Goal: Task Accomplishment & Management: Use online tool/utility

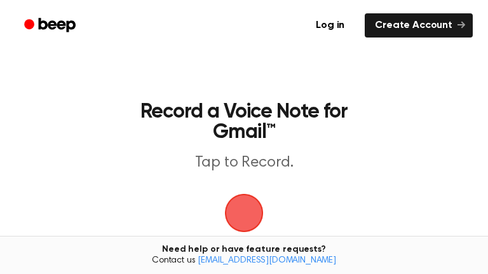
click at [243, 204] on span "button" at bounding box center [244, 213] width 46 height 46
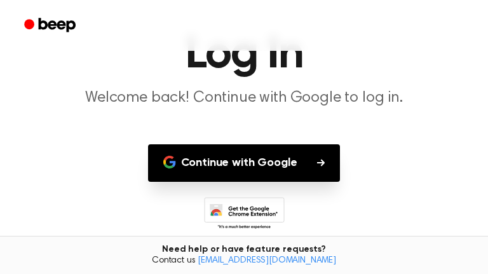
scroll to position [71, 0]
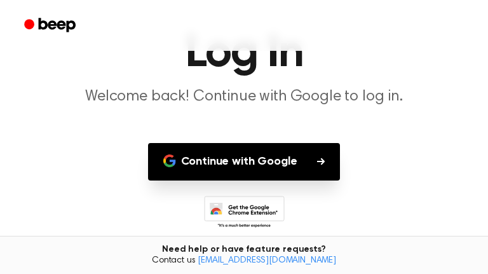
click at [300, 156] on button "Continue with Google" at bounding box center [244, 161] width 192 height 37
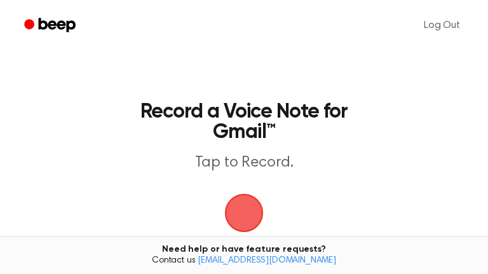
click at [229, 207] on span "button" at bounding box center [243, 212] width 51 height 51
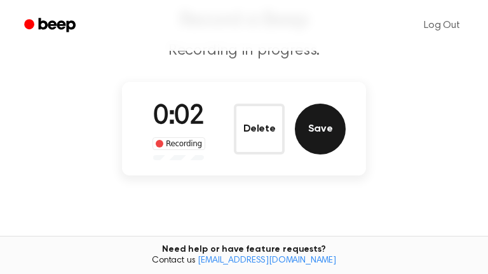
click at [318, 132] on button "Save" at bounding box center [320, 128] width 51 height 51
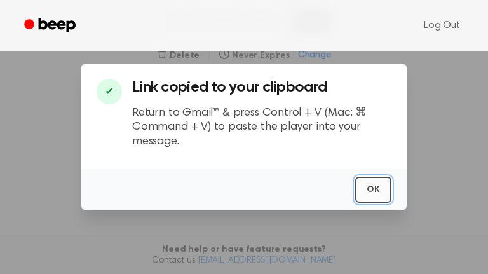
click at [363, 201] on button "OK" at bounding box center [373, 190] width 36 height 26
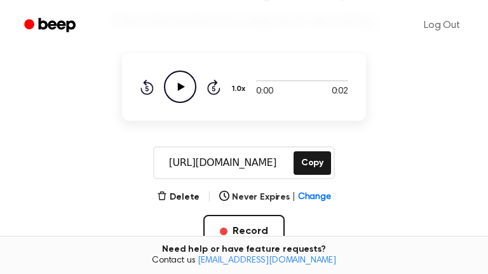
scroll to position [114, 0]
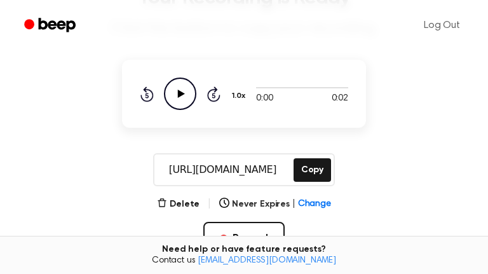
click at [186, 104] on icon "Play Audio" at bounding box center [180, 93] width 32 height 32
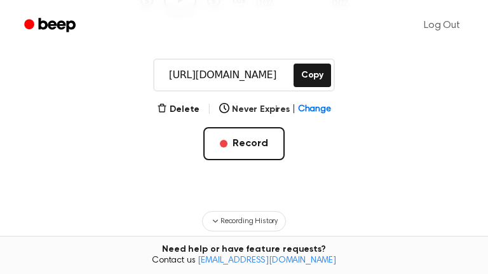
scroll to position [211, 0]
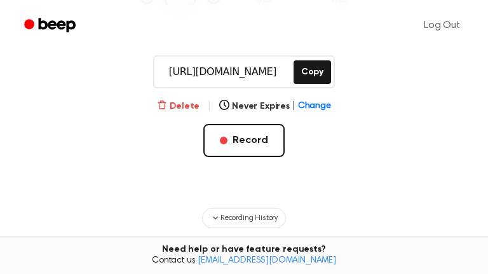
click at [185, 105] on button "Delete" at bounding box center [178, 106] width 43 height 13
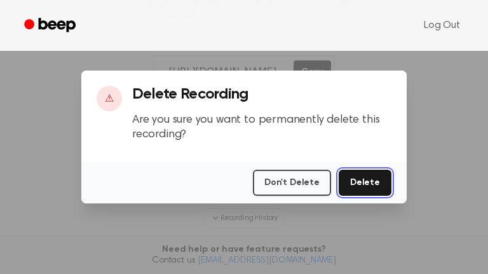
click at [358, 185] on button "Delete" at bounding box center [364, 183] width 53 height 26
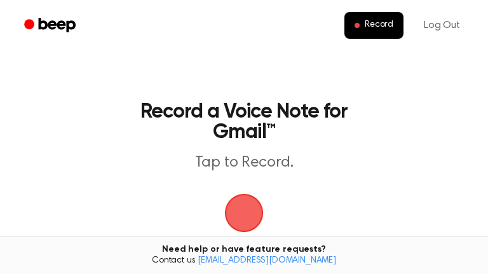
click at [246, 205] on span "button" at bounding box center [244, 213] width 36 height 36
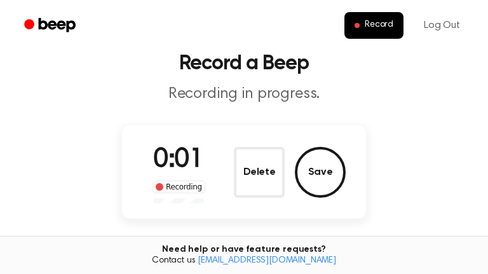
scroll to position [48, 0]
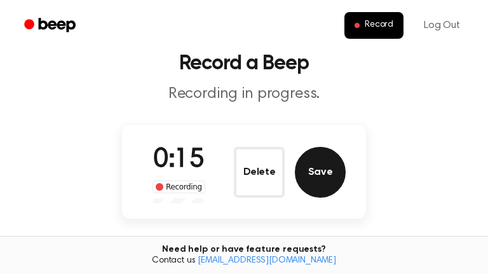
click at [307, 185] on button "Save" at bounding box center [320, 172] width 51 height 51
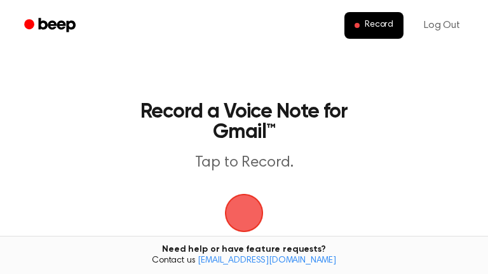
click at [239, 187] on span "button" at bounding box center [244, 213] width 52 height 52
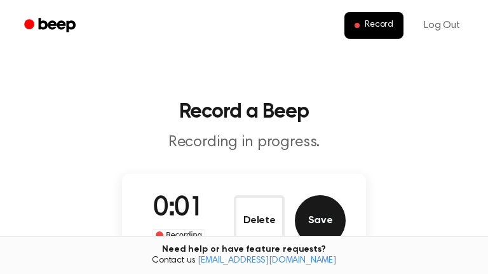
click at [317, 204] on button "Save" at bounding box center [320, 220] width 51 height 51
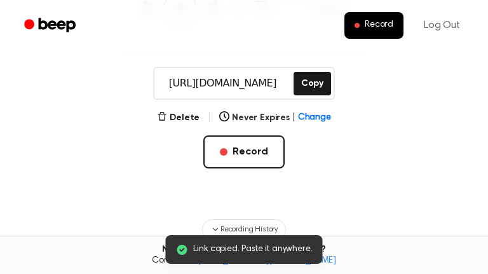
scroll to position [211, 0]
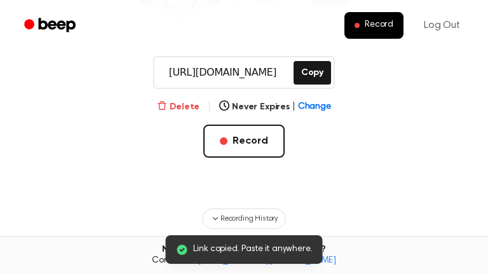
click at [183, 109] on button "Delete" at bounding box center [178, 106] width 43 height 13
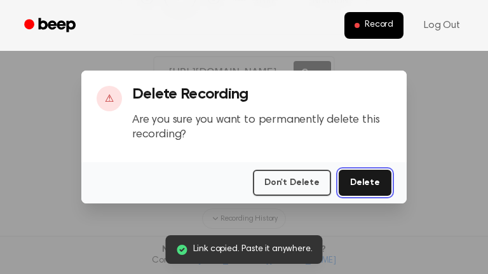
click at [360, 172] on button "Delete" at bounding box center [364, 183] width 53 height 26
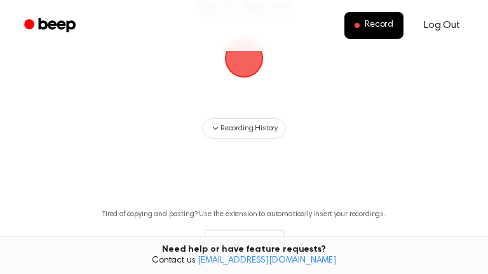
scroll to position [145, 0]
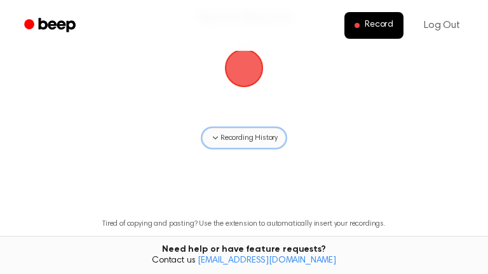
click at [233, 142] on span "Recording History" at bounding box center [248, 137] width 57 height 11
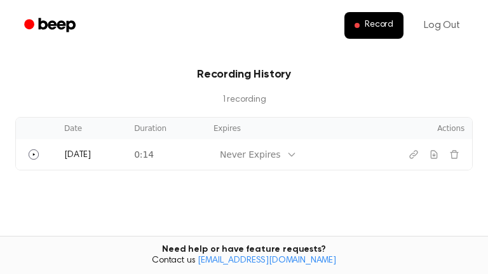
scroll to position [295, 0]
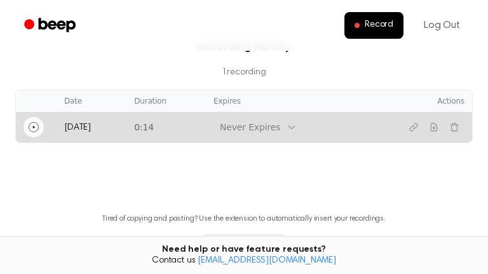
click at [30, 128] on icon "Play" at bounding box center [34, 127] width 10 height 10
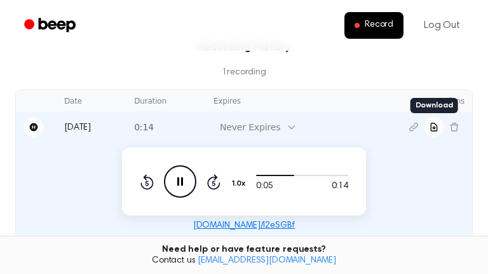
click at [439, 128] on button "Download recording" at bounding box center [433, 127] width 20 height 20
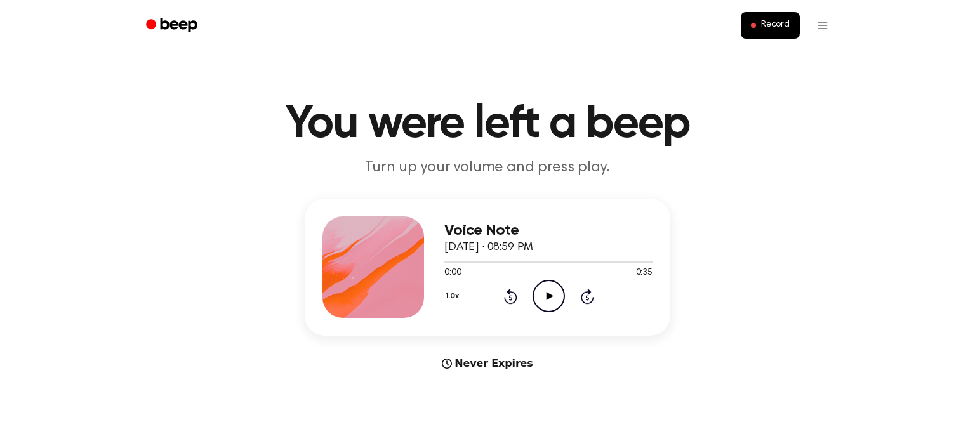
click at [545, 293] on icon "Play Audio" at bounding box center [549, 296] width 32 height 32
click at [465, 372] on main "You were left a beep Turn up your volume and press play. Voice Note August 31, …" at bounding box center [487, 379] width 975 height 759
click at [460, 364] on div "Never Expires" at bounding box center [488, 363] width 366 height 15
click at [452, 364] on icon at bounding box center [447, 364] width 10 height 10
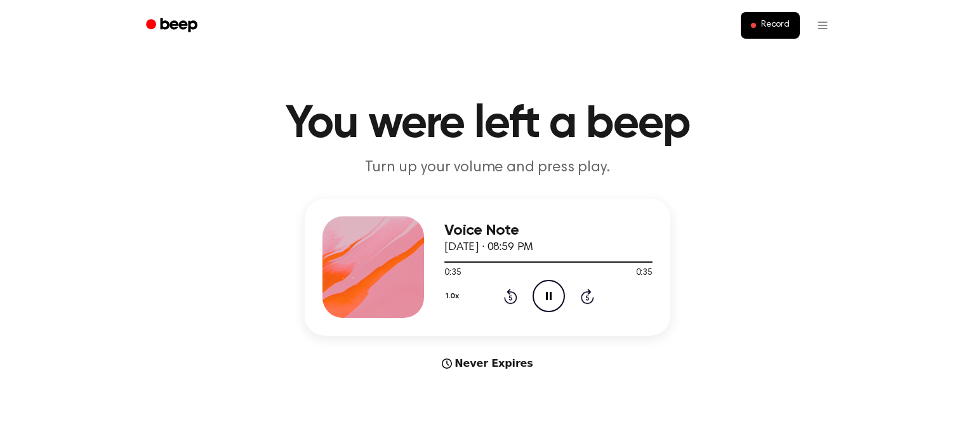
click at [488, 349] on div "Voice Note August 31, 2021 · 08:59 PM 0:35 0:35 Your browser does not support t…" at bounding box center [487, 285] width 945 height 173
click at [531, 306] on div "1.0x Rewind 5 seconds Play Audio Skip 5 seconds" at bounding box center [548, 296] width 208 height 32
click at [541, 283] on circle at bounding box center [548, 296] width 31 height 31
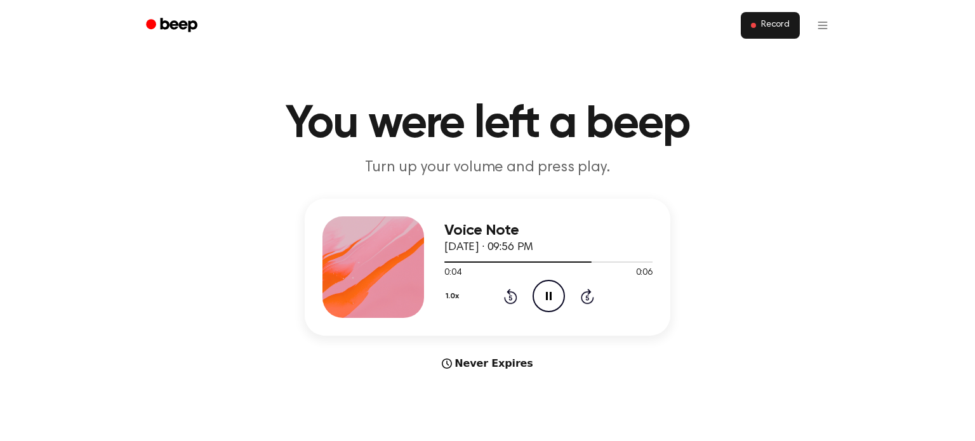
click at [761, 19] on button "Record" at bounding box center [770, 25] width 59 height 27
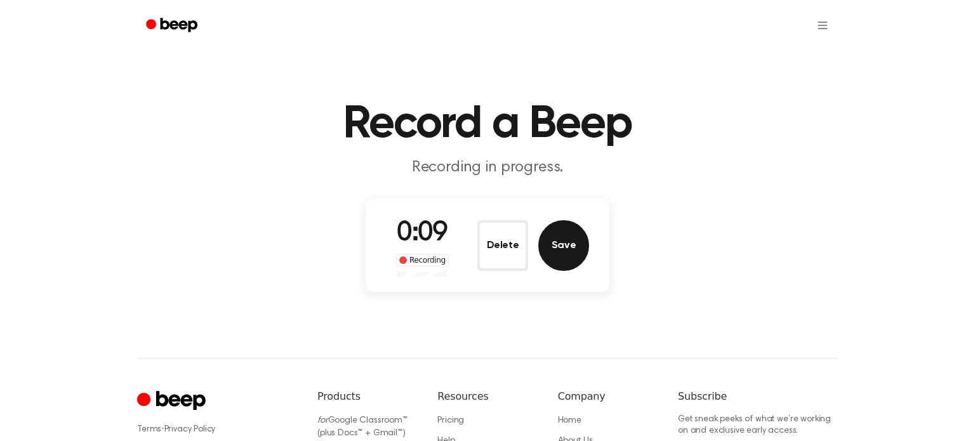
click at [573, 257] on button "Save" at bounding box center [563, 245] width 51 height 51
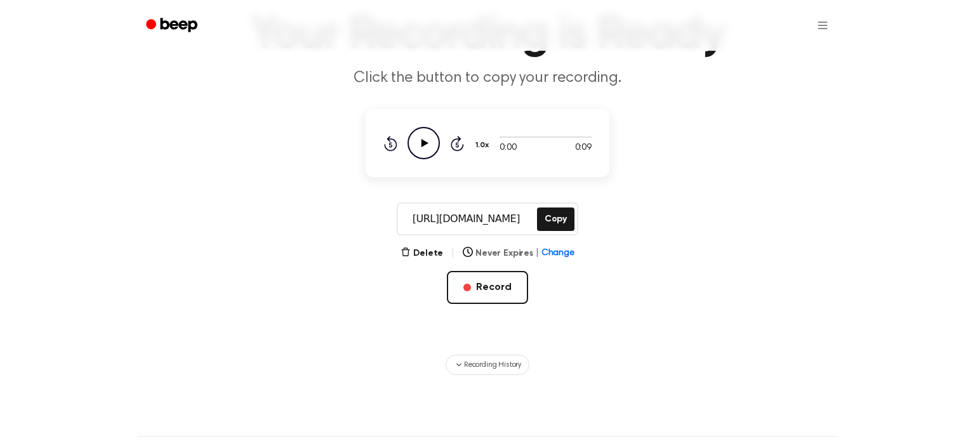
scroll to position [89, 0]
click at [545, 215] on button "Copy" at bounding box center [555, 219] width 37 height 23
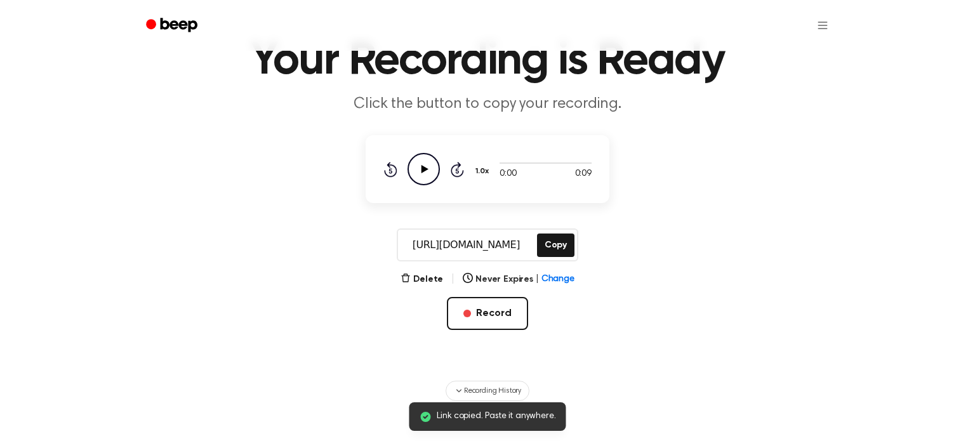
scroll to position [61, 0]
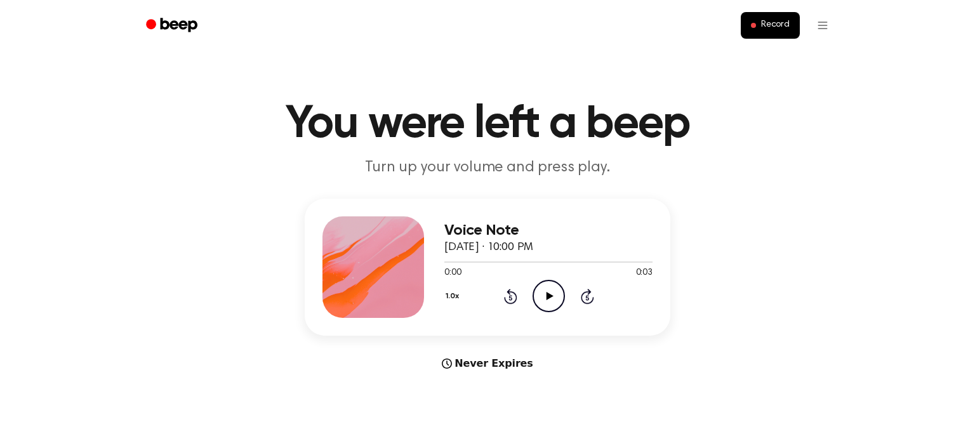
click at [550, 303] on icon "Play Audio" at bounding box center [549, 296] width 32 height 32
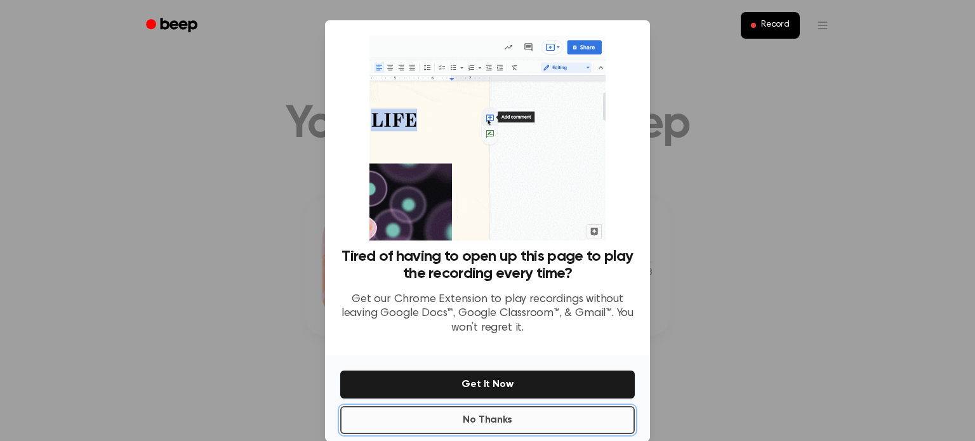
click at [540, 415] on button "No Thanks" at bounding box center [487, 420] width 295 height 28
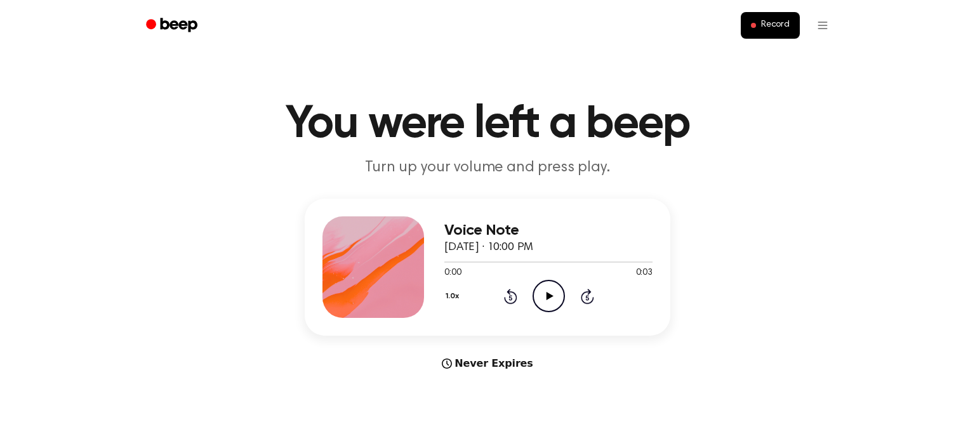
click at [542, 302] on icon "Play Audio" at bounding box center [549, 296] width 32 height 32
click at [755, 30] on button "Record" at bounding box center [770, 25] width 59 height 27
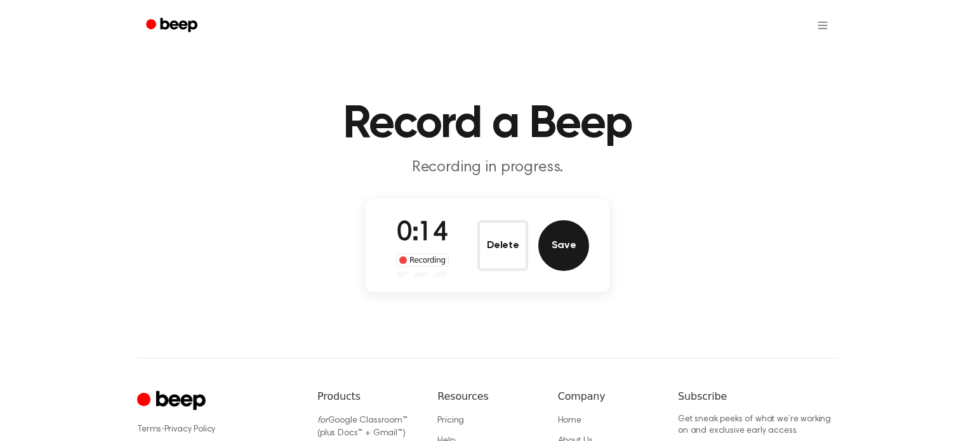
click at [559, 250] on button "Save" at bounding box center [563, 245] width 51 height 51
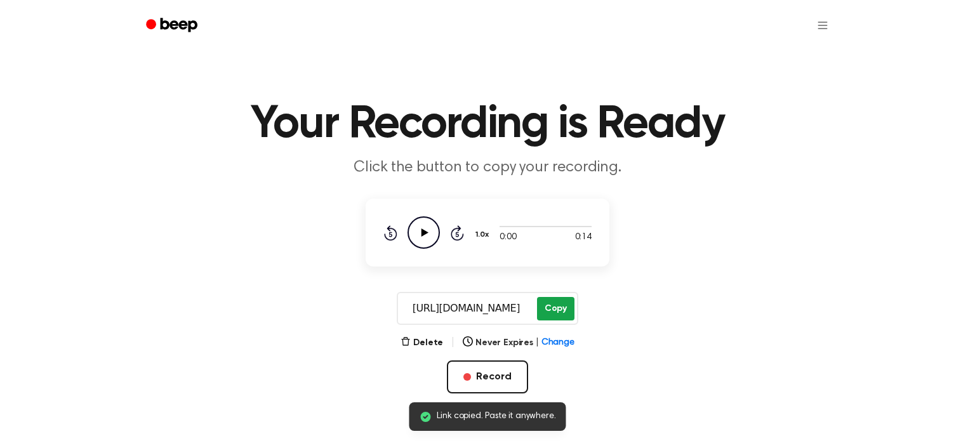
click at [550, 298] on button "Copy" at bounding box center [555, 308] width 37 height 23
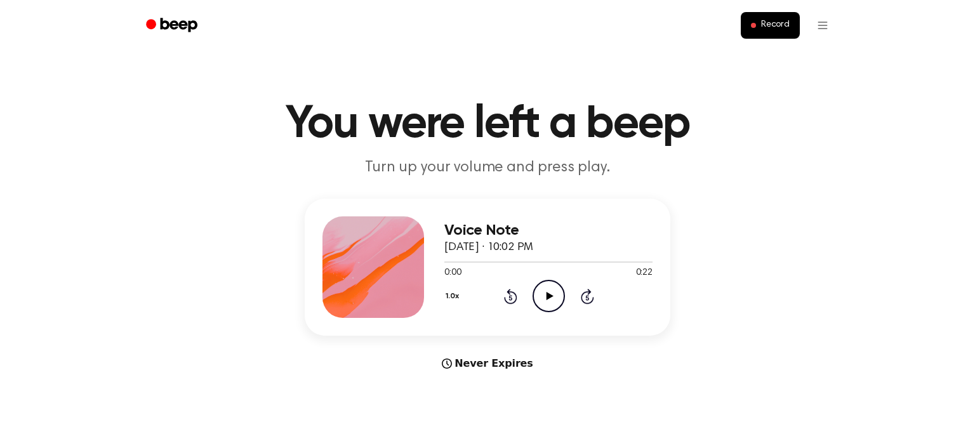
click at [550, 285] on icon "Play Audio" at bounding box center [549, 296] width 32 height 32
click at [550, 285] on icon "Pause Audio" at bounding box center [549, 296] width 32 height 32
click at [450, 265] on div at bounding box center [548, 262] width 208 height 10
click at [547, 303] on icon "Play Audio" at bounding box center [549, 296] width 32 height 32
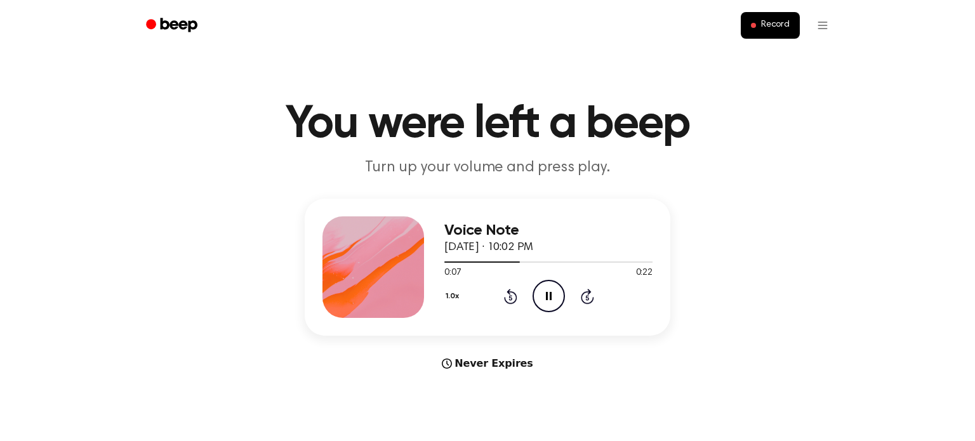
click at [559, 299] on icon "Pause Audio" at bounding box center [549, 296] width 32 height 32
click at [783, 15] on button "Record" at bounding box center [770, 25] width 59 height 27
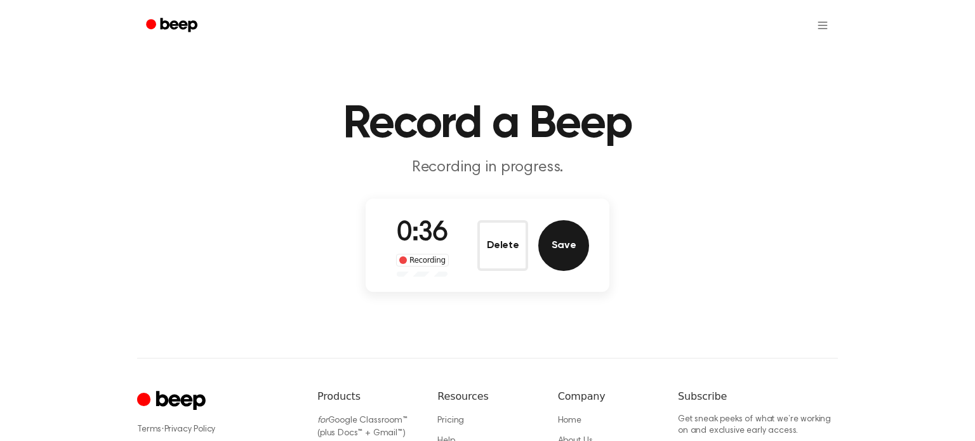
click at [582, 228] on button "Save" at bounding box center [563, 245] width 51 height 51
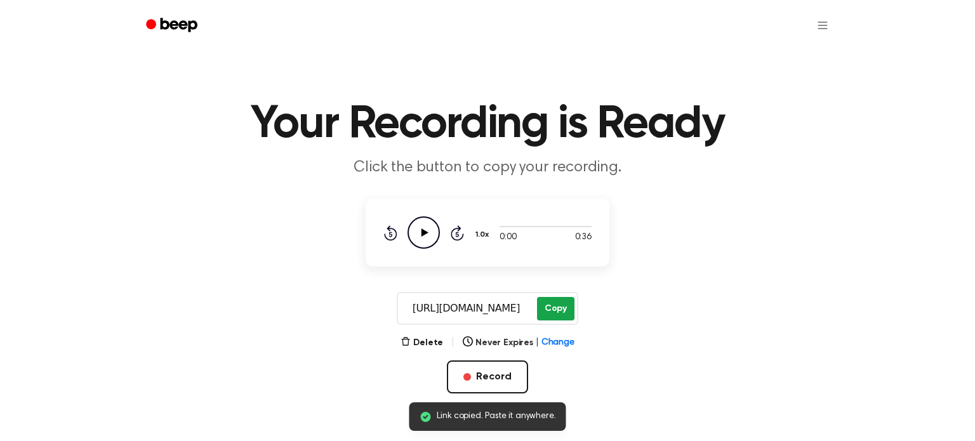
click at [547, 309] on button "Copy" at bounding box center [555, 308] width 37 height 23
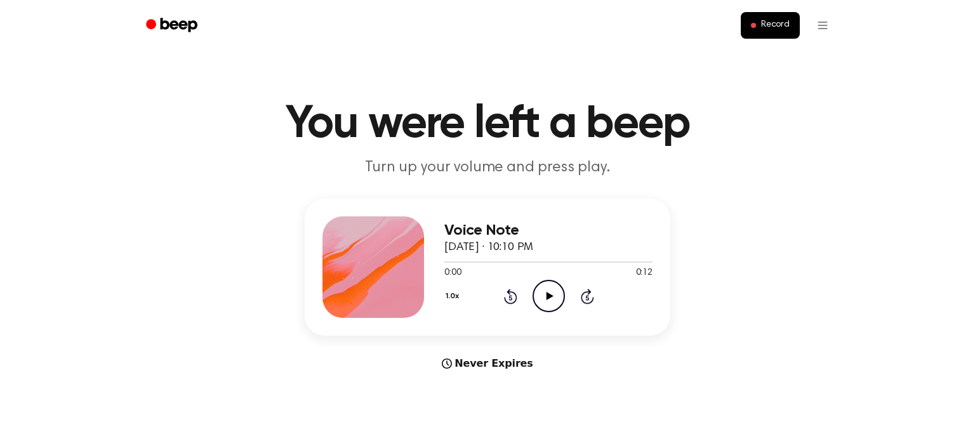
click at [548, 301] on icon "Play Audio" at bounding box center [549, 296] width 32 height 32
click at [756, 23] on span at bounding box center [753, 25] width 5 height 5
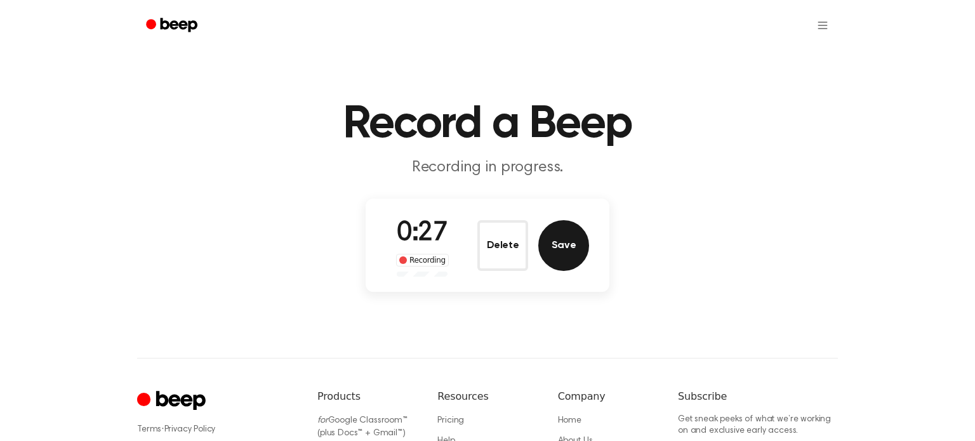
click at [576, 235] on button "Save" at bounding box center [563, 245] width 51 height 51
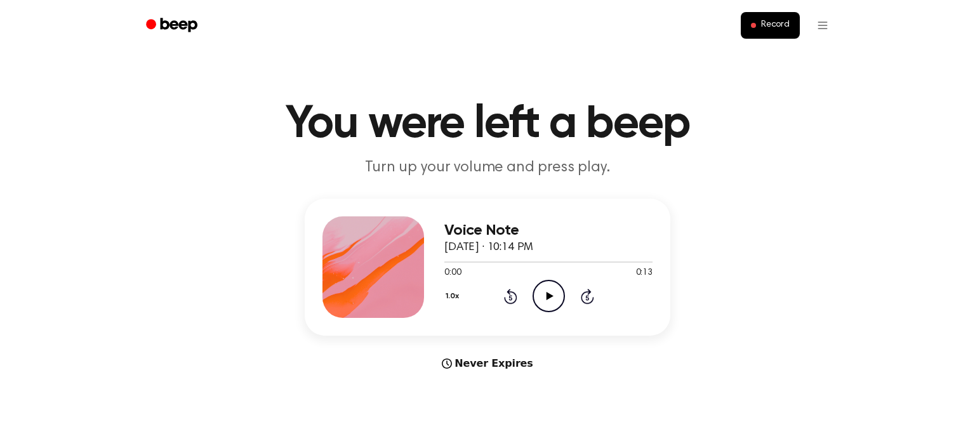
click at [545, 304] on icon "Play Audio" at bounding box center [549, 296] width 32 height 32
click at [778, 22] on span "Record" at bounding box center [775, 25] width 29 height 11
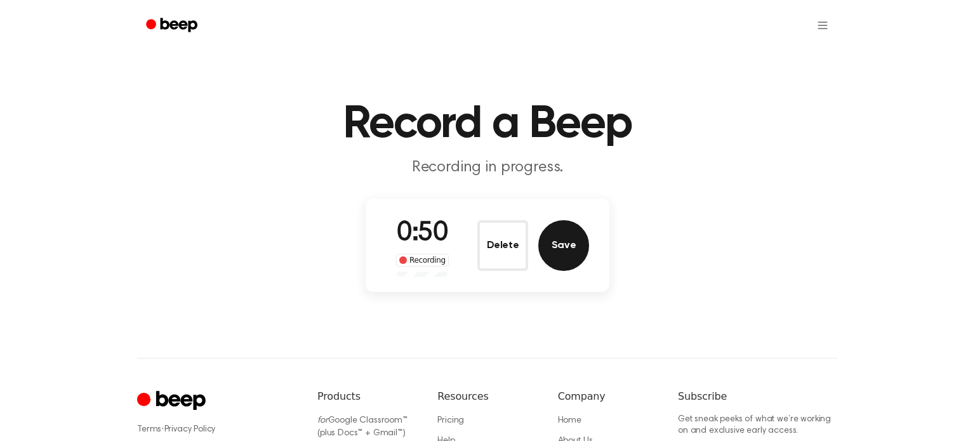
click at [574, 226] on button "Save" at bounding box center [563, 245] width 51 height 51
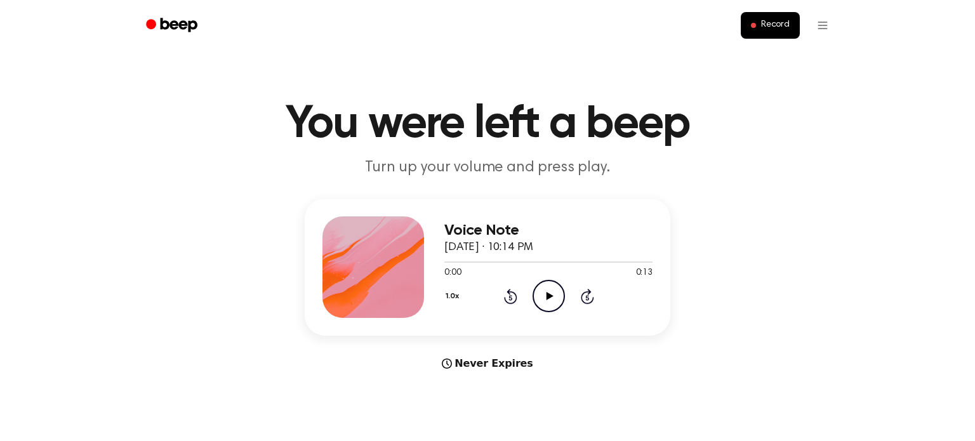
click at [542, 291] on icon "Play Audio" at bounding box center [549, 296] width 32 height 32
click at [501, 359] on div "Never Expires" at bounding box center [488, 363] width 366 height 15
click at [549, 297] on icon at bounding box center [549, 296] width 7 height 8
click at [765, 20] on span "Record" at bounding box center [775, 25] width 29 height 11
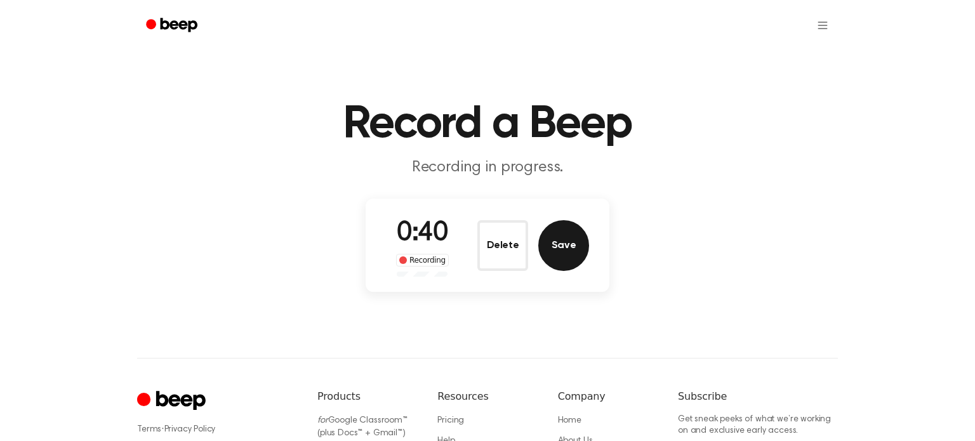
click at [545, 235] on button "Save" at bounding box center [563, 245] width 51 height 51
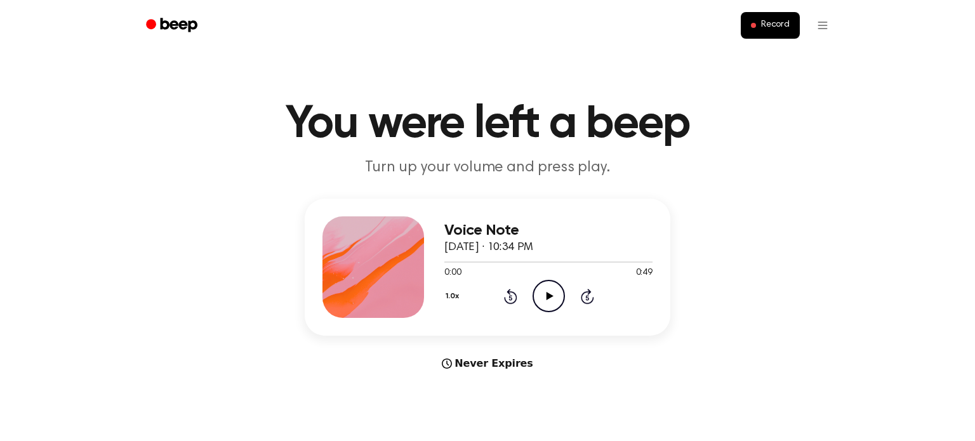
click at [556, 295] on icon "Play Audio" at bounding box center [549, 296] width 32 height 32
click at [556, 295] on icon "Pause Audio" at bounding box center [549, 296] width 32 height 32
click at [556, 295] on icon "Play Audio" at bounding box center [549, 296] width 32 height 32
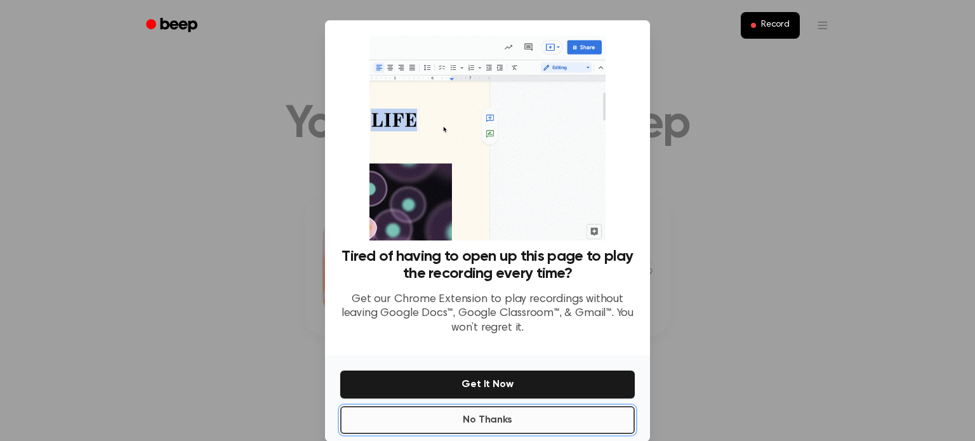
click at [535, 425] on button "No Thanks" at bounding box center [487, 420] width 295 height 28
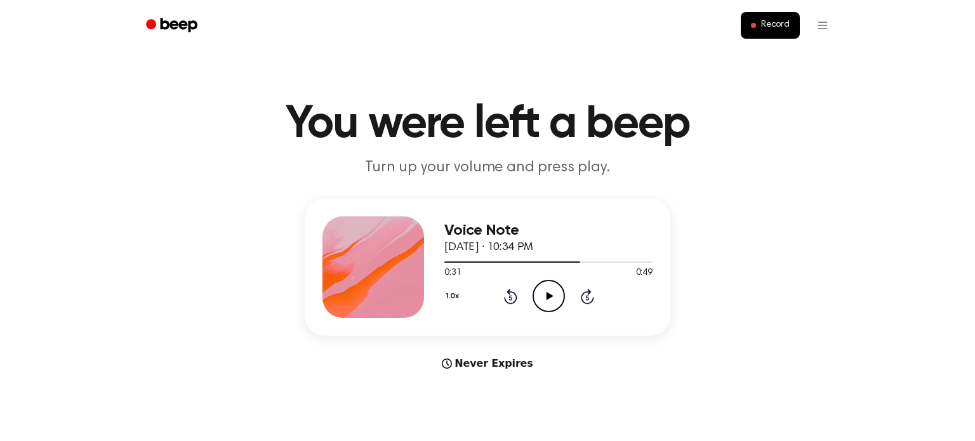
click at [545, 297] on icon "Play Audio" at bounding box center [549, 296] width 32 height 32
click at [545, 297] on icon "Pause Audio" at bounding box center [549, 296] width 32 height 32
click at [545, 297] on icon "Play Audio" at bounding box center [549, 296] width 32 height 32
click at [545, 297] on icon "Pause Audio" at bounding box center [549, 296] width 32 height 32
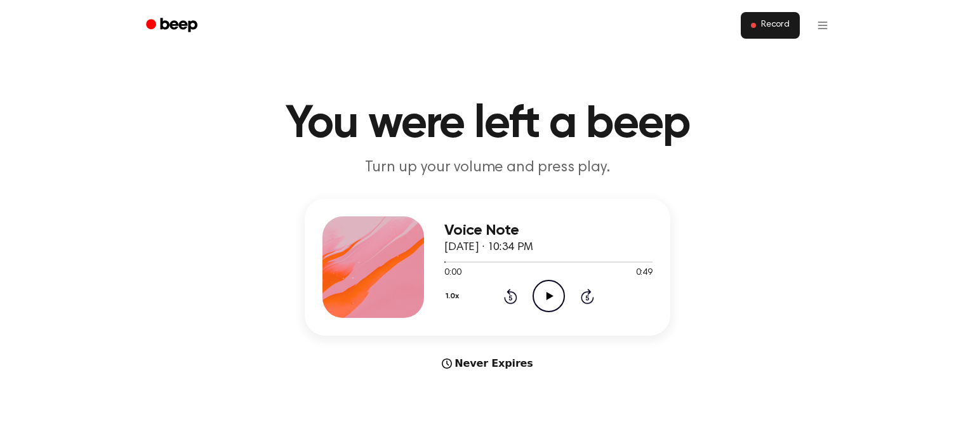
click at [764, 22] on span "Record" at bounding box center [775, 25] width 29 height 11
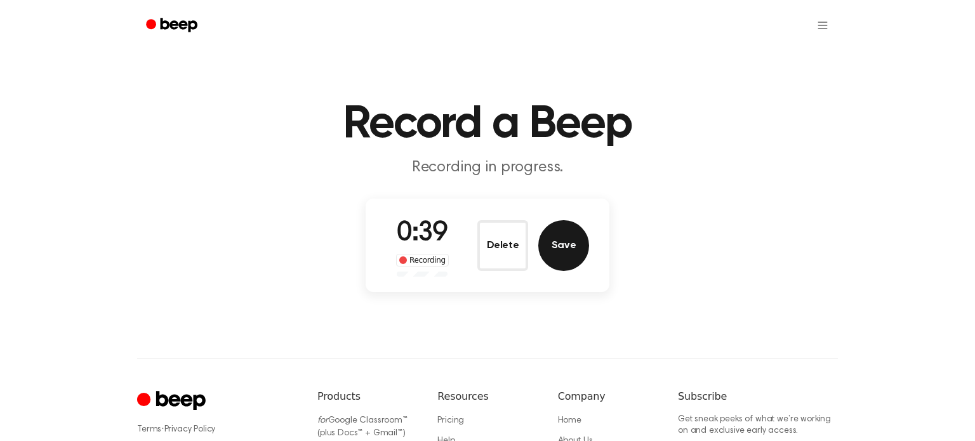
click at [563, 251] on button "Save" at bounding box center [563, 245] width 51 height 51
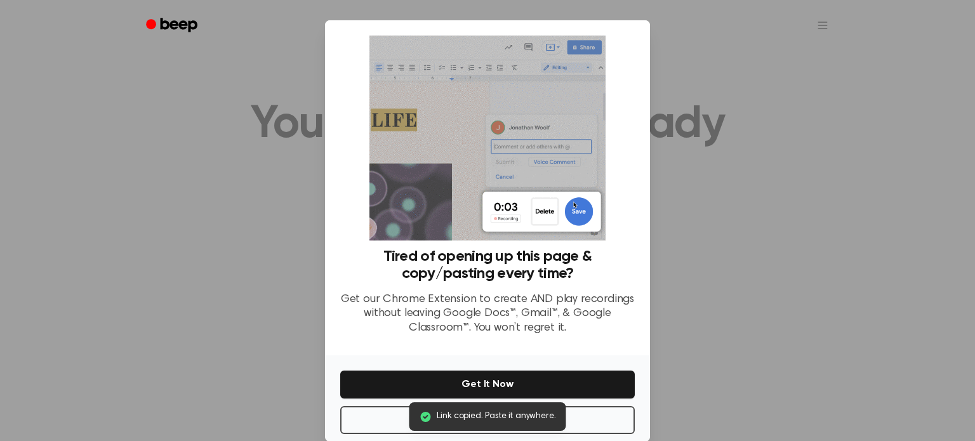
scroll to position [20, 0]
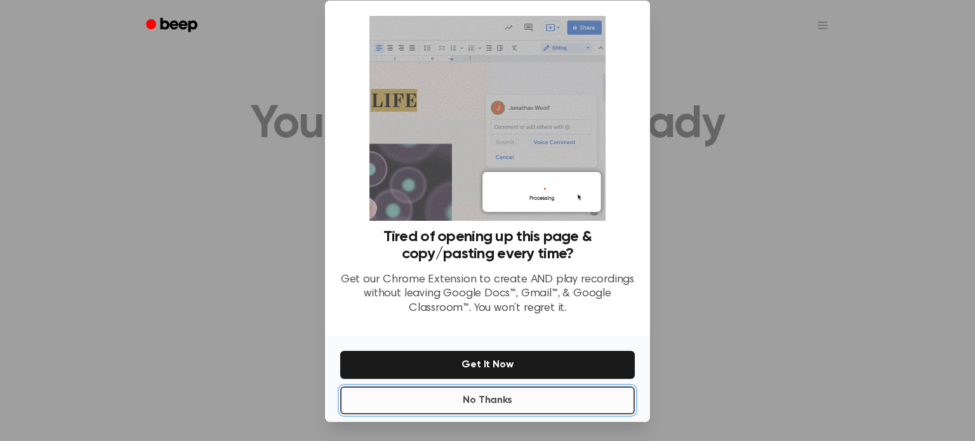
click at [446, 408] on button "No Thanks" at bounding box center [487, 401] width 295 height 28
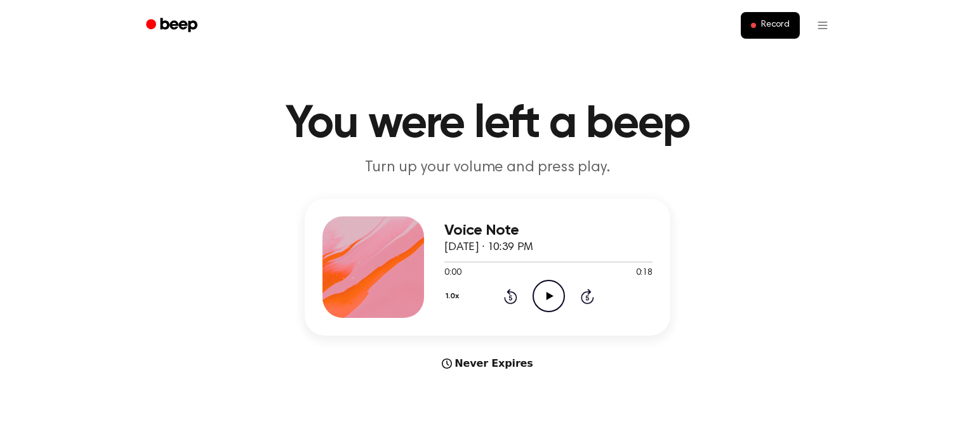
click at [547, 309] on icon "Play Audio" at bounding box center [549, 296] width 32 height 32
click at [444, 262] on div at bounding box center [502, 262] width 117 height 1
click at [750, 26] on button "Record" at bounding box center [770, 25] width 59 height 27
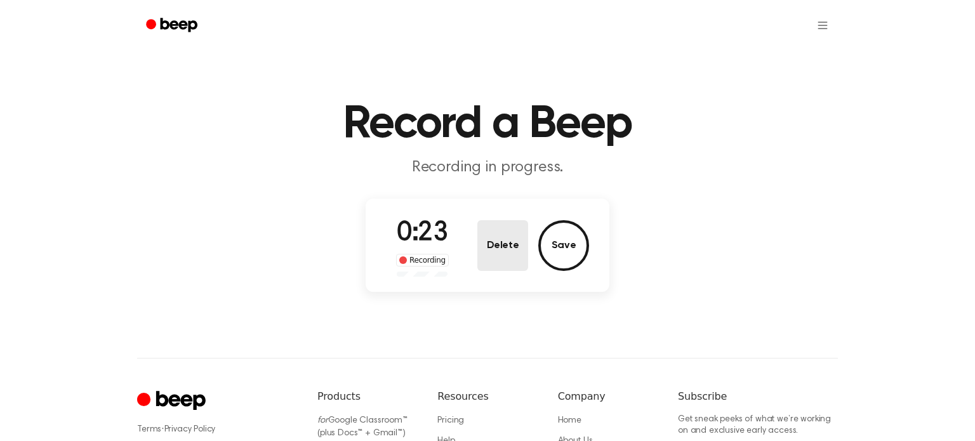
click at [494, 234] on button "Delete" at bounding box center [502, 245] width 51 height 51
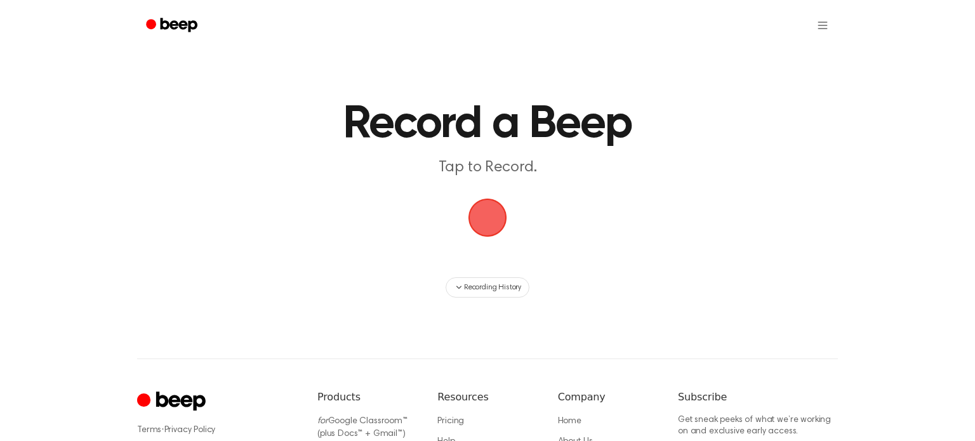
click at [508, 215] on span "button" at bounding box center [487, 217] width 47 height 47
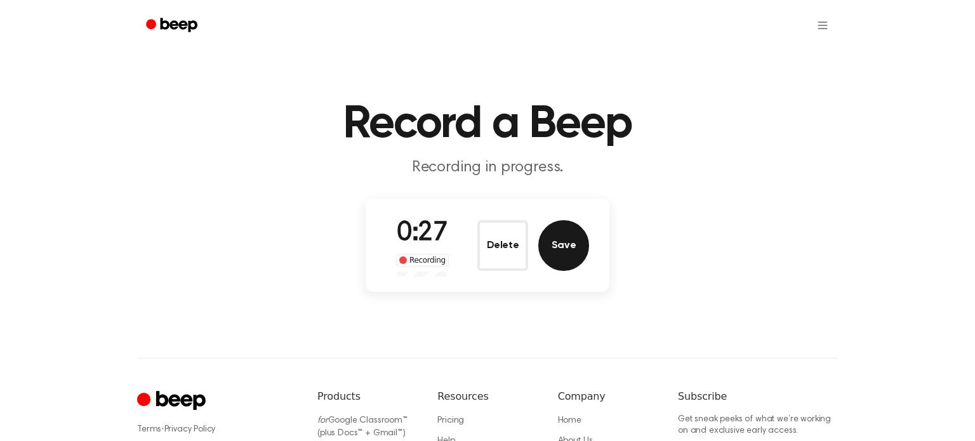
click at [583, 239] on button "Save" at bounding box center [563, 245] width 51 height 51
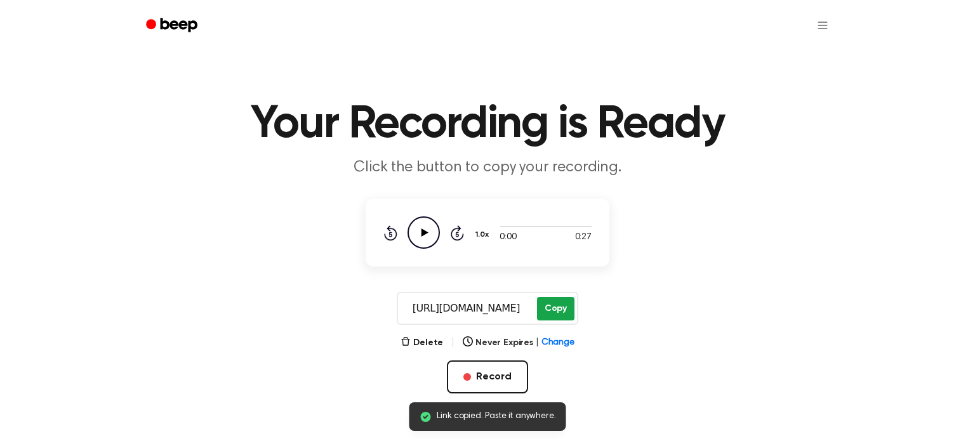
click at [561, 308] on button "Copy" at bounding box center [555, 308] width 37 height 23
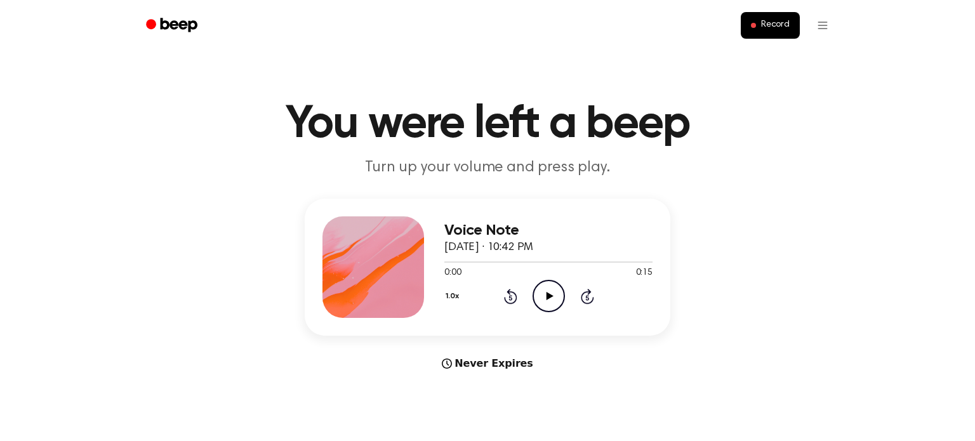
click at [543, 293] on icon "Play Audio" at bounding box center [549, 296] width 32 height 32
click at [447, 262] on main "You were left a beep Turn up your volume and press play. Voice Note September 2…" at bounding box center [487, 379] width 975 height 759
click at [447, 262] on div at bounding box center [512, 262] width 137 height 1
click at [778, 18] on button "Record" at bounding box center [770, 25] width 59 height 27
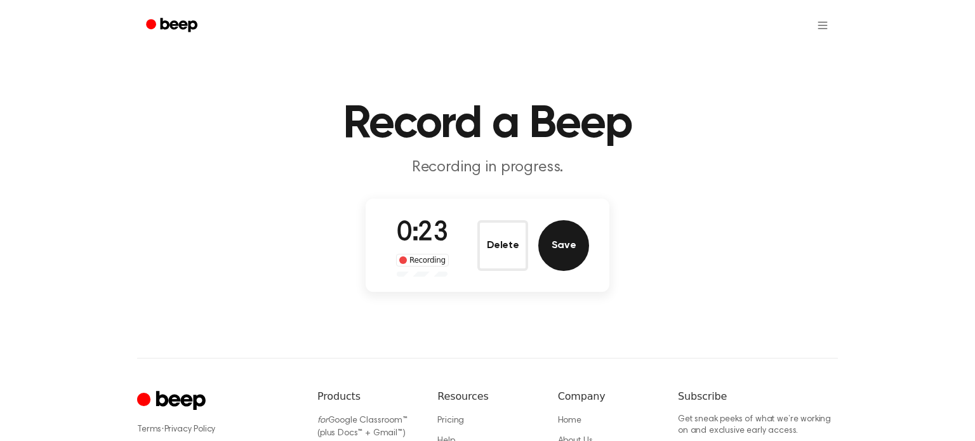
click at [561, 243] on button "Save" at bounding box center [563, 245] width 51 height 51
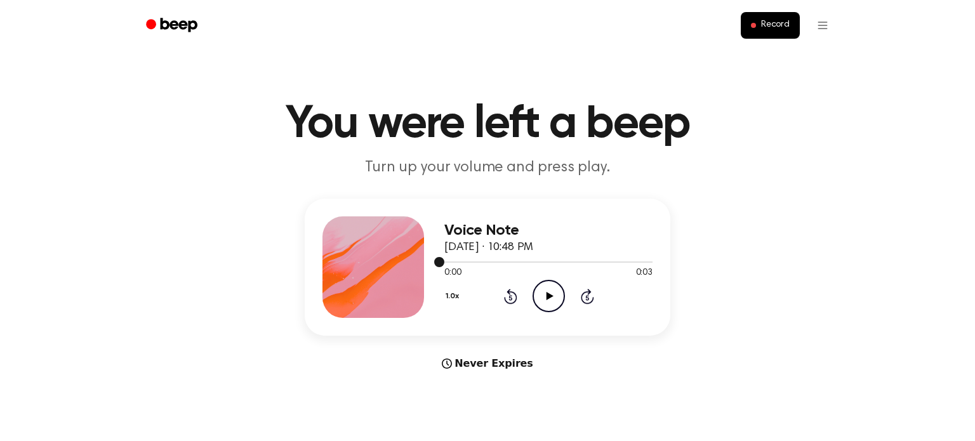
scroll to position [3, 0]
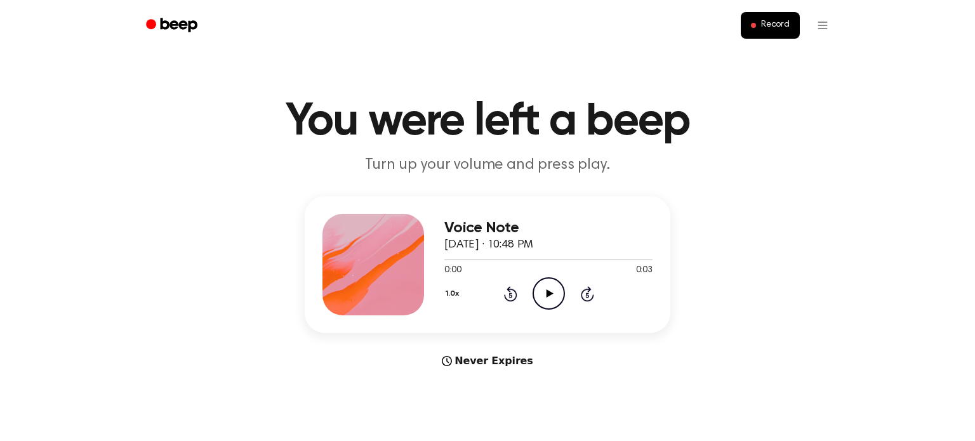
click at [538, 283] on icon "Play Audio" at bounding box center [549, 293] width 32 height 32
click at [782, 22] on span "Record" at bounding box center [775, 25] width 29 height 11
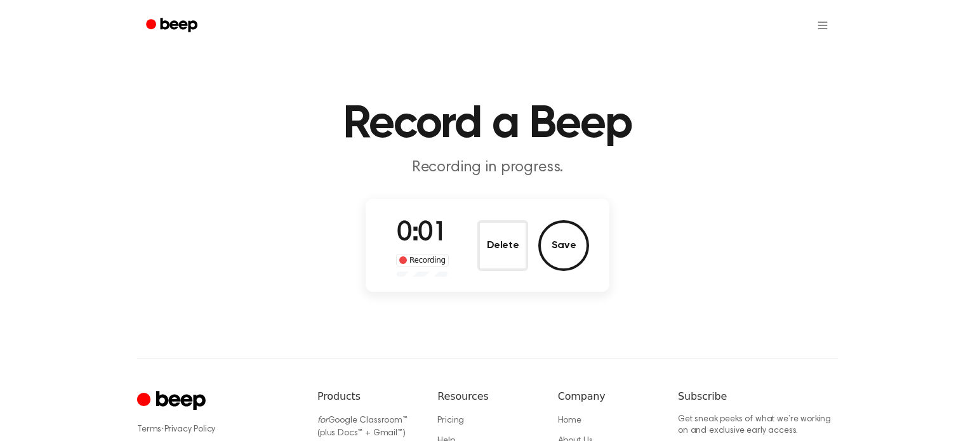
scroll to position [156, 0]
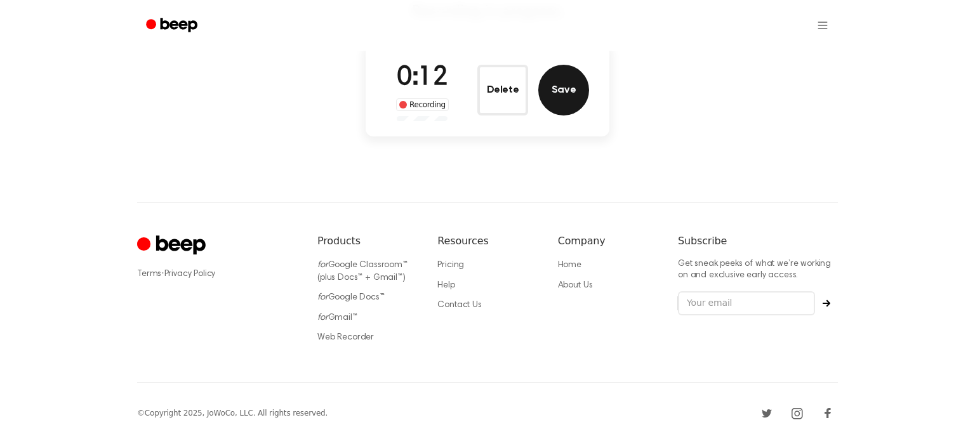
click at [576, 84] on button "Save" at bounding box center [563, 90] width 51 height 51
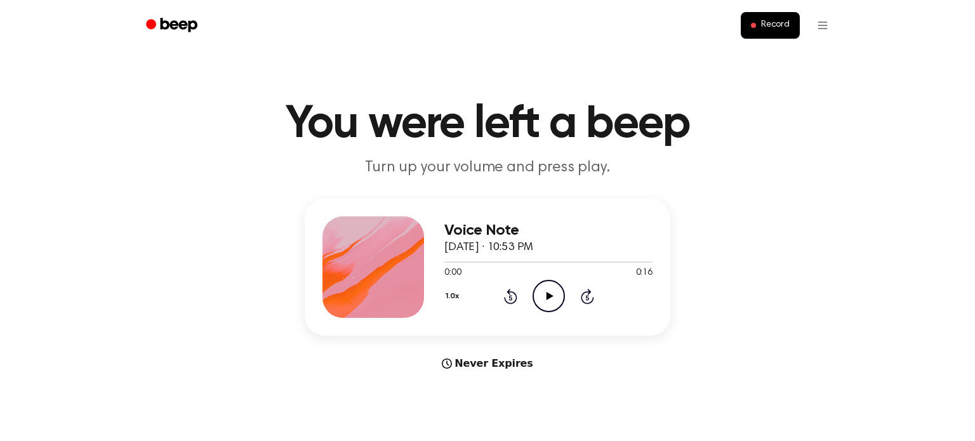
click at [555, 293] on icon "Play Audio" at bounding box center [549, 296] width 32 height 32
click at [766, 30] on span "Record" at bounding box center [775, 25] width 29 height 11
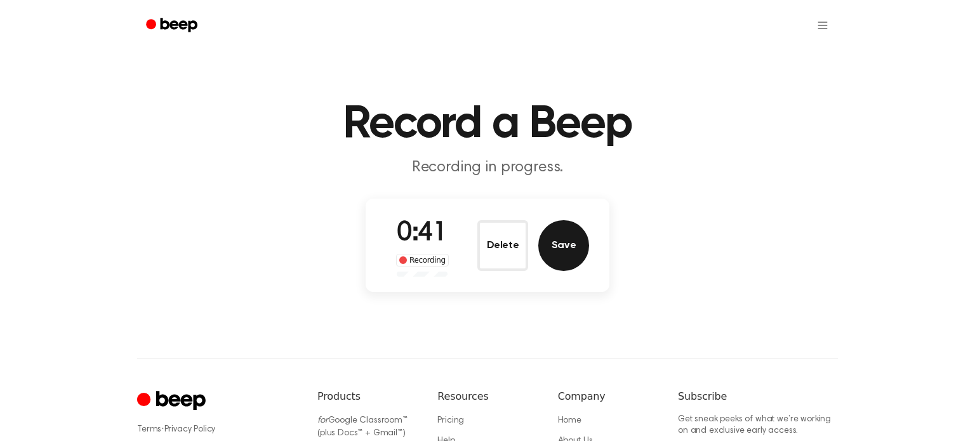
click at [570, 243] on button "Save" at bounding box center [563, 245] width 51 height 51
